Goal: Information Seeking & Learning: Compare options

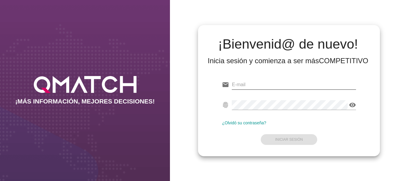
click at [247, 82] on input "email" at bounding box center [294, 85] width 124 height 10
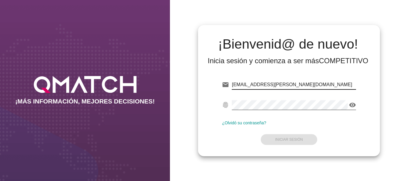
type input "[EMAIL_ADDRESS][PERSON_NAME][DOMAIN_NAME]"
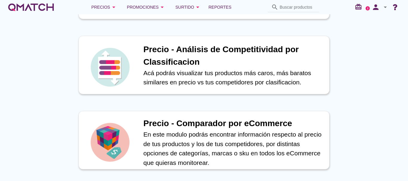
scroll to position [179, 0]
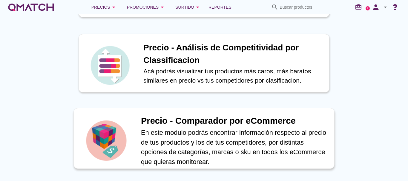
click at [190, 121] on h1 "Precio - Comparador por eCommerce" at bounding box center [234, 121] width 187 height 13
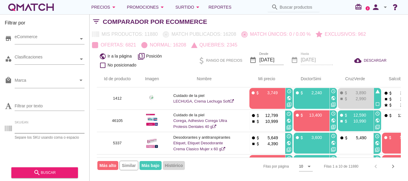
click at [30, 129] on input "SKU/EAN" at bounding box center [50, 129] width 70 height 10
type input "90446"
click at [52, 170] on div "search buscar" at bounding box center [44, 172] width 57 height 7
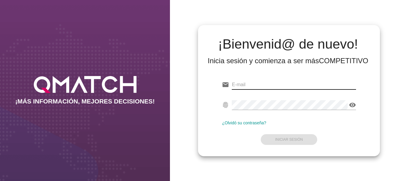
click at [241, 87] on input "email" at bounding box center [294, 85] width 124 height 10
type input "[EMAIL_ADDRESS][PERSON_NAME][DOMAIN_NAME]"
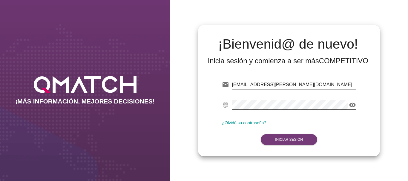
click at [296, 140] on strong "Iniciar Sesión" at bounding box center [289, 140] width 28 height 4
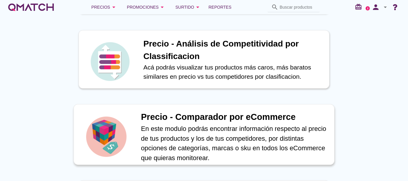
scroll to position [209, 0]
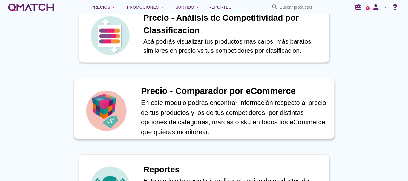
click at [191, 91] on h1 "Precio - Comparador por eCommerce" at bounding box center [234, 91] width 187 height 13
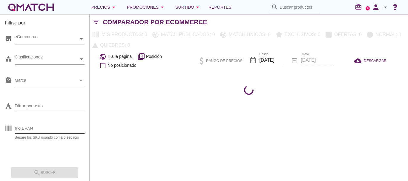
click at [30, 131] on input "SKU/EAN" at bounding box center [50, 129] width 70 height 10
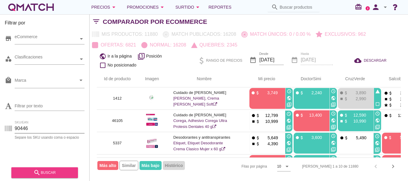
type input "90446"
click at [47, 174] on div "search buscar" at bounding box center [44, 172] width 57 height 7
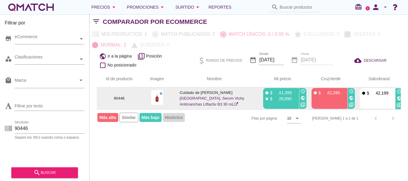
click at [352, 97] on icon "public" at bounding box center [351, 98] width 5 height 5
click at [399, 99] on icon "public" at bounding box center [399, 98] width 5 height 5
